Goal: Information Seeking & Learning: Check status

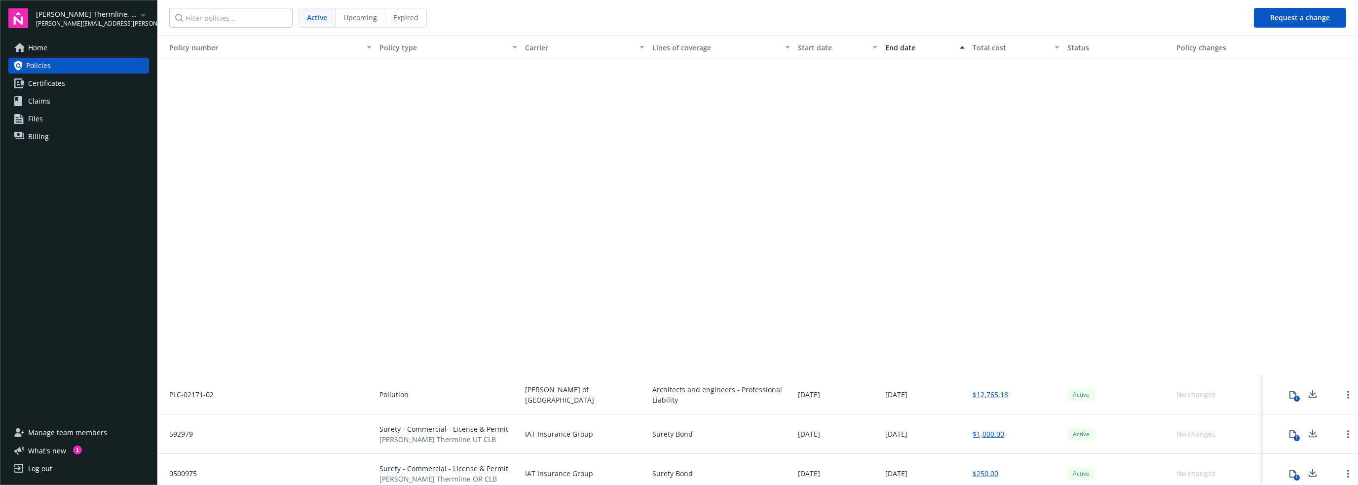
scroll to position [365, 0]
